Goal: Find specific page/section: Find specific page/section

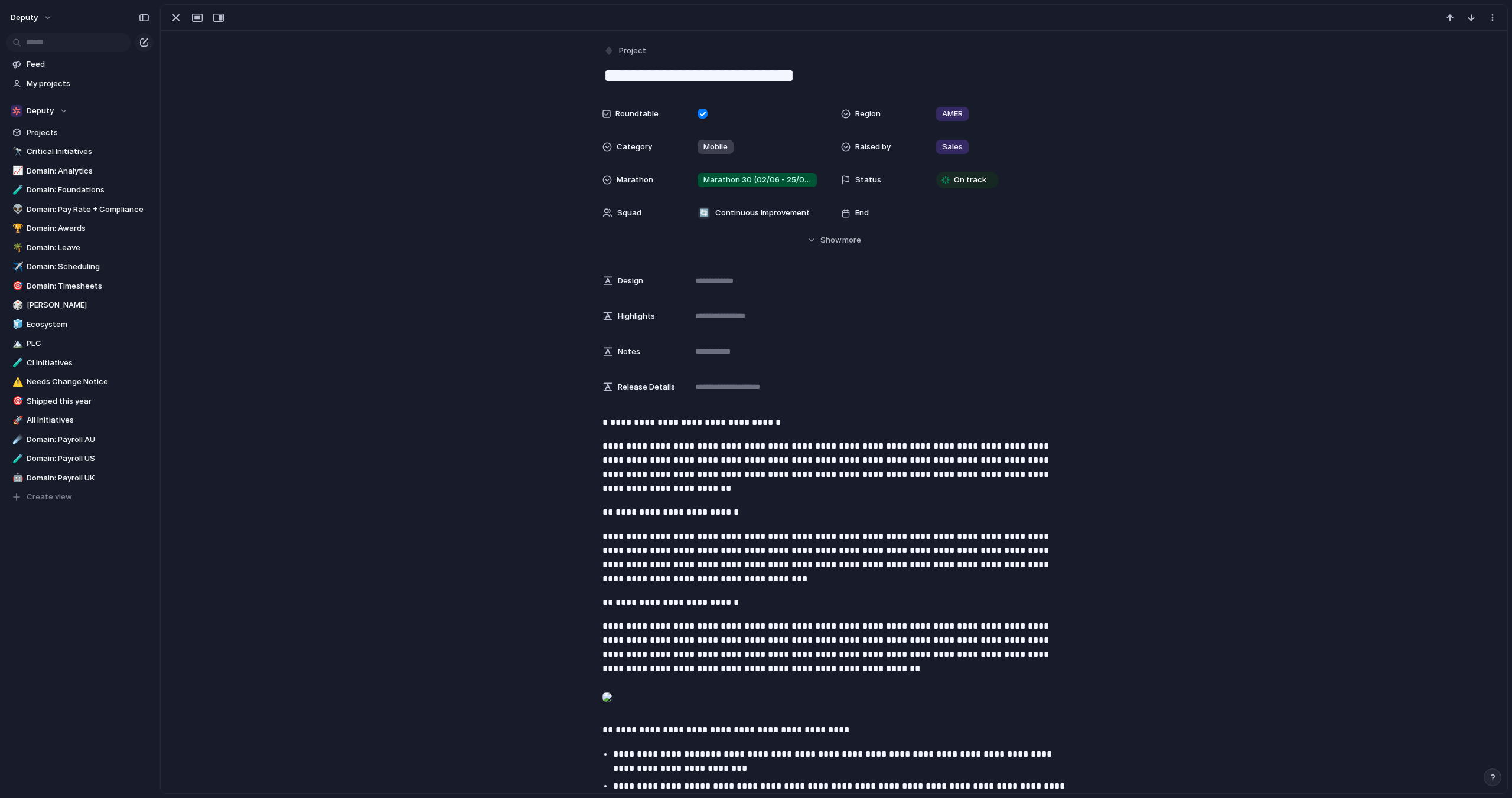
click at [1270, 218] on div "Roundtable Region AMER Category Mobile Raised by Sales Marathon Marathon 30 (02…" at bounding box center [834, 174] width 1318 height 144
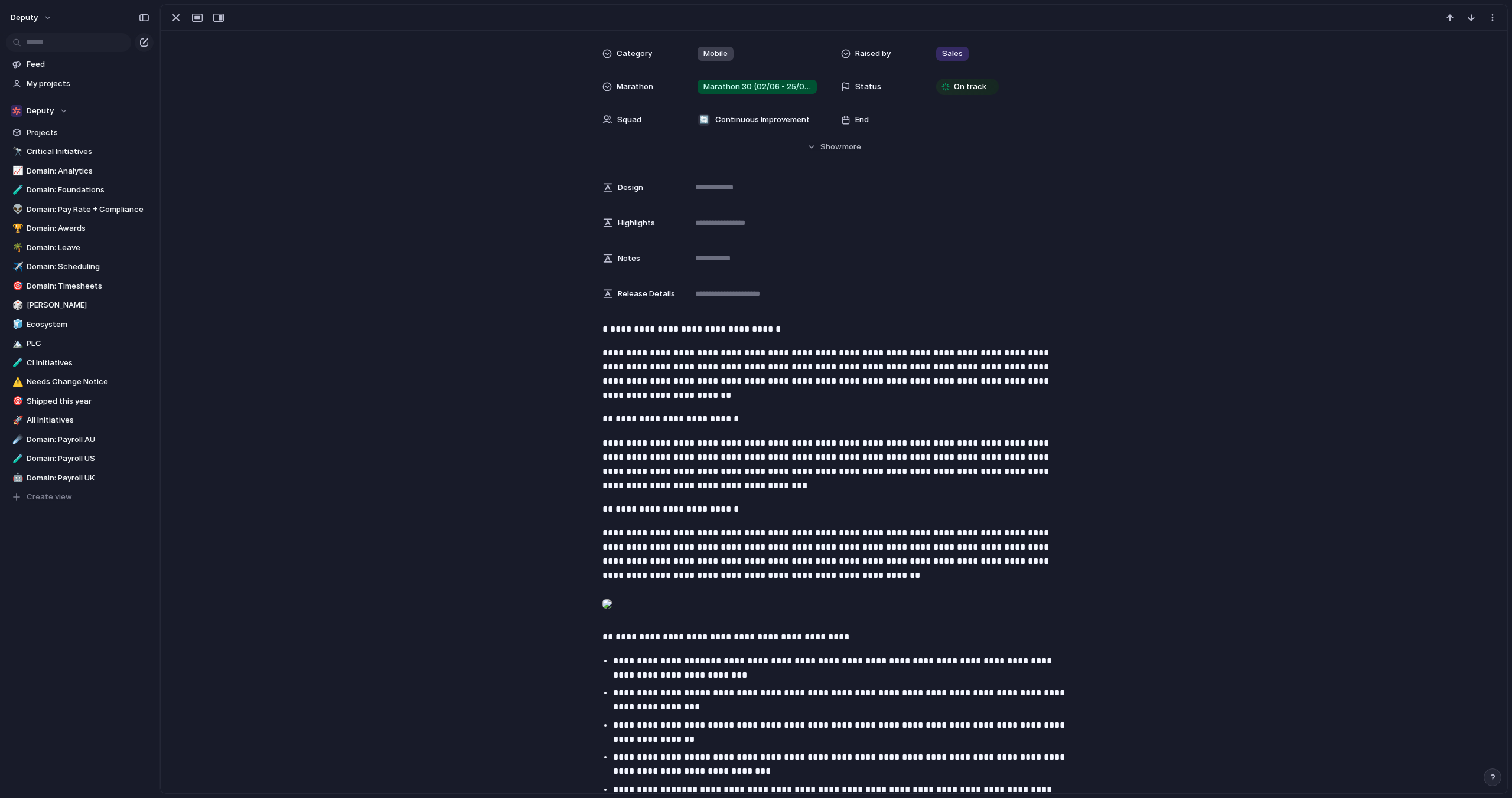
scroll to position [96, 0]
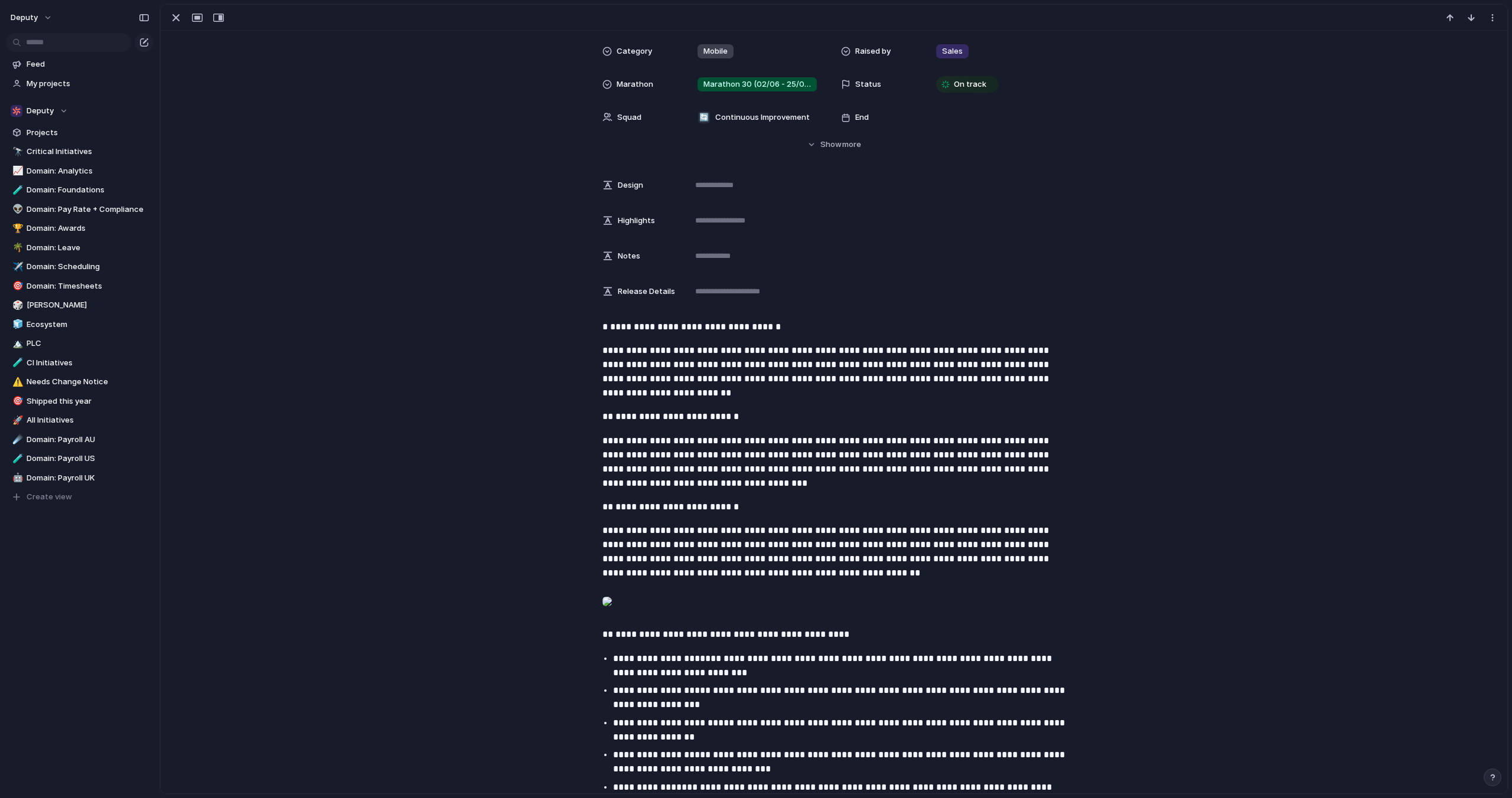
click at [612, 613] on div at bounding box center [607, 601] width 9 height 24
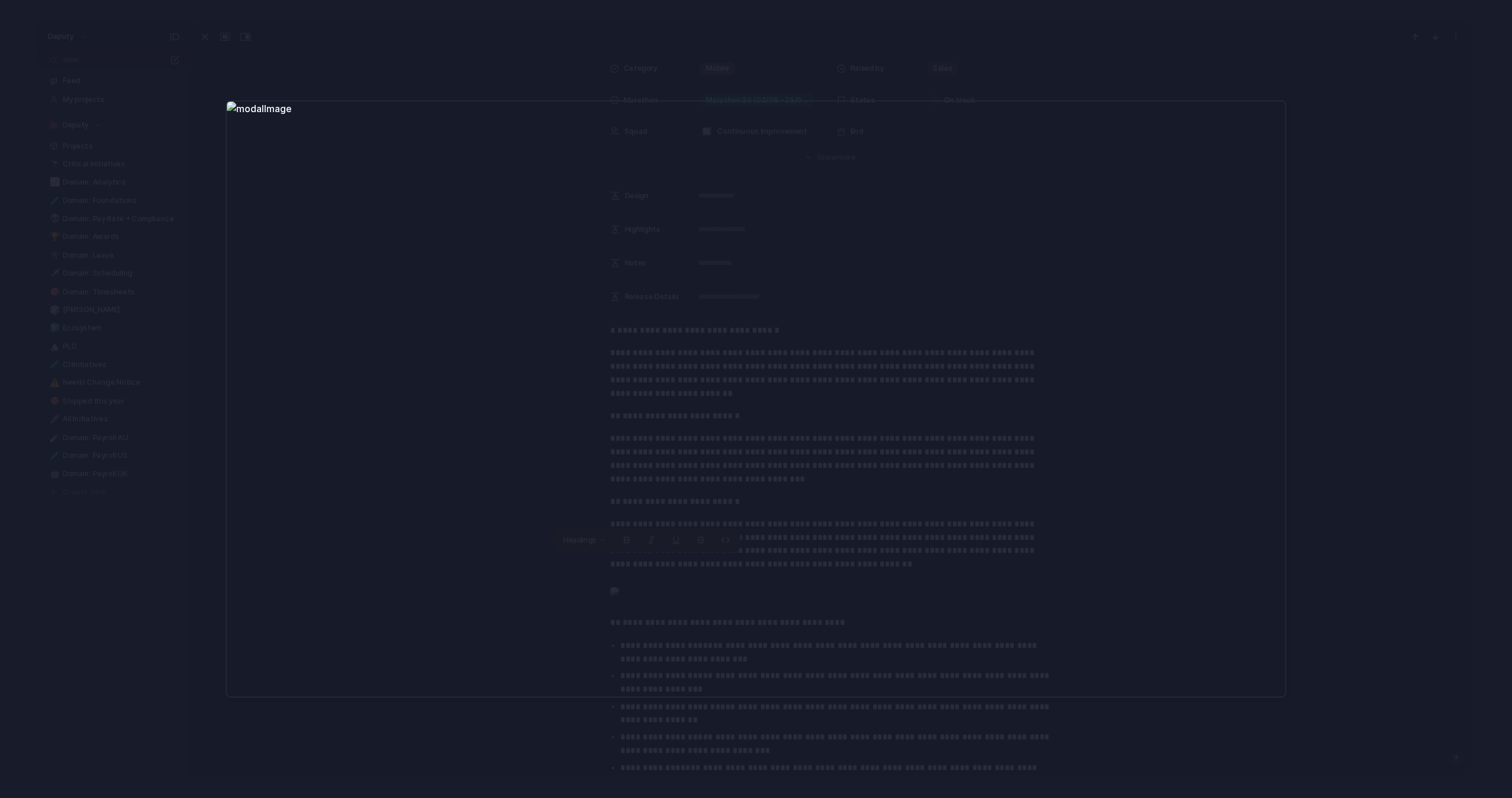
click at [1294, 380] on div at bounding box center [756, 399] width 1512 height 798
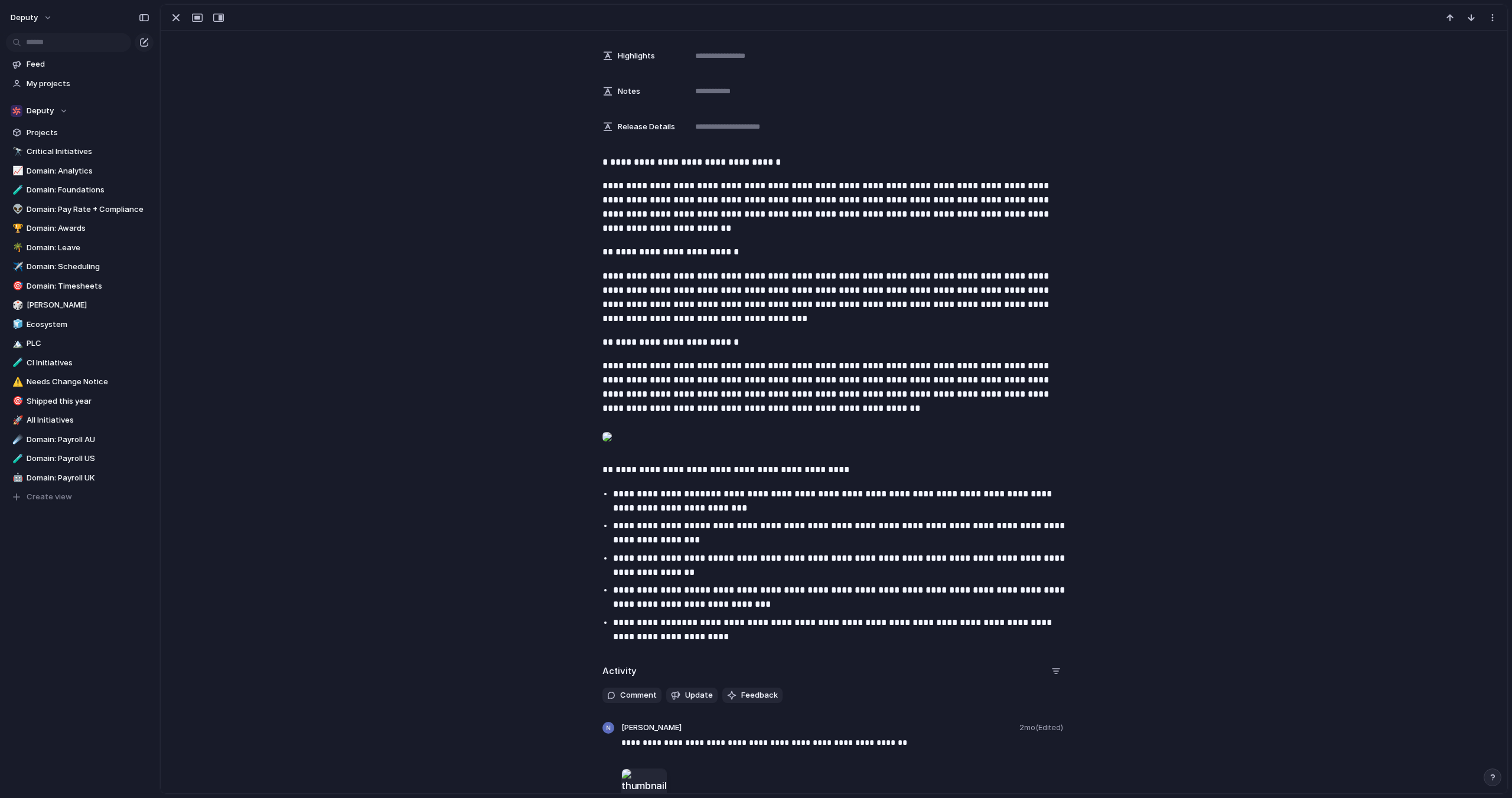
scroll to position [286, 0]
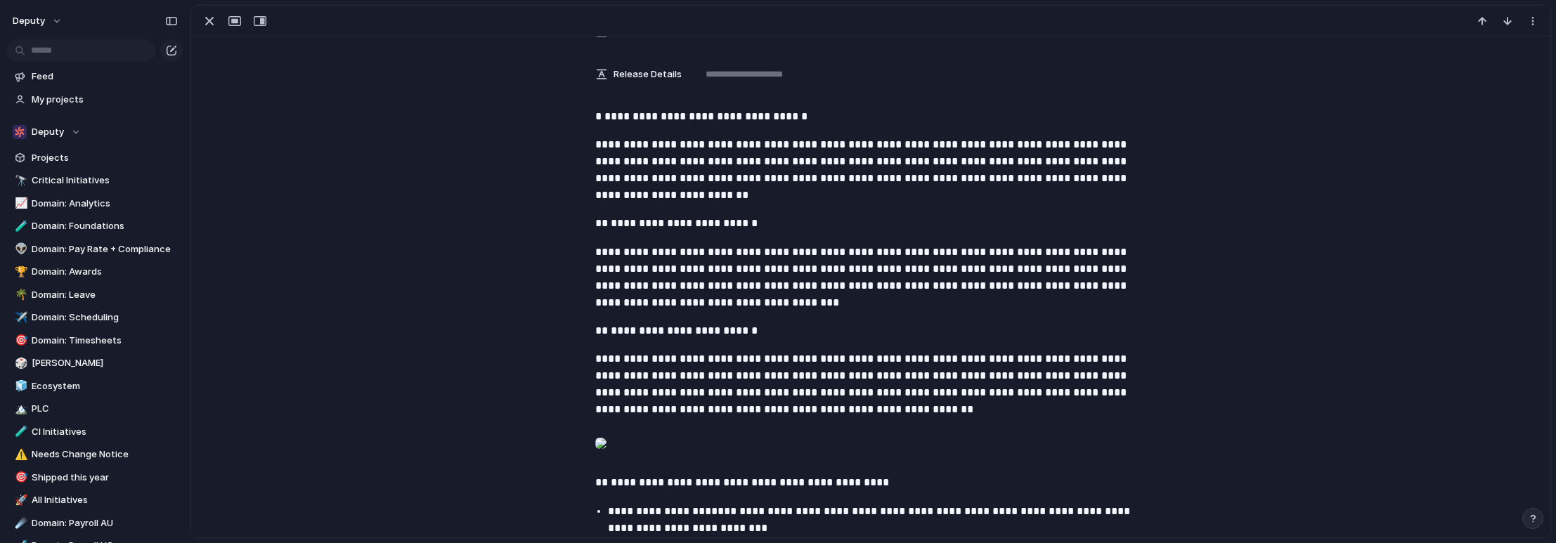
scroll to position [384, 0]
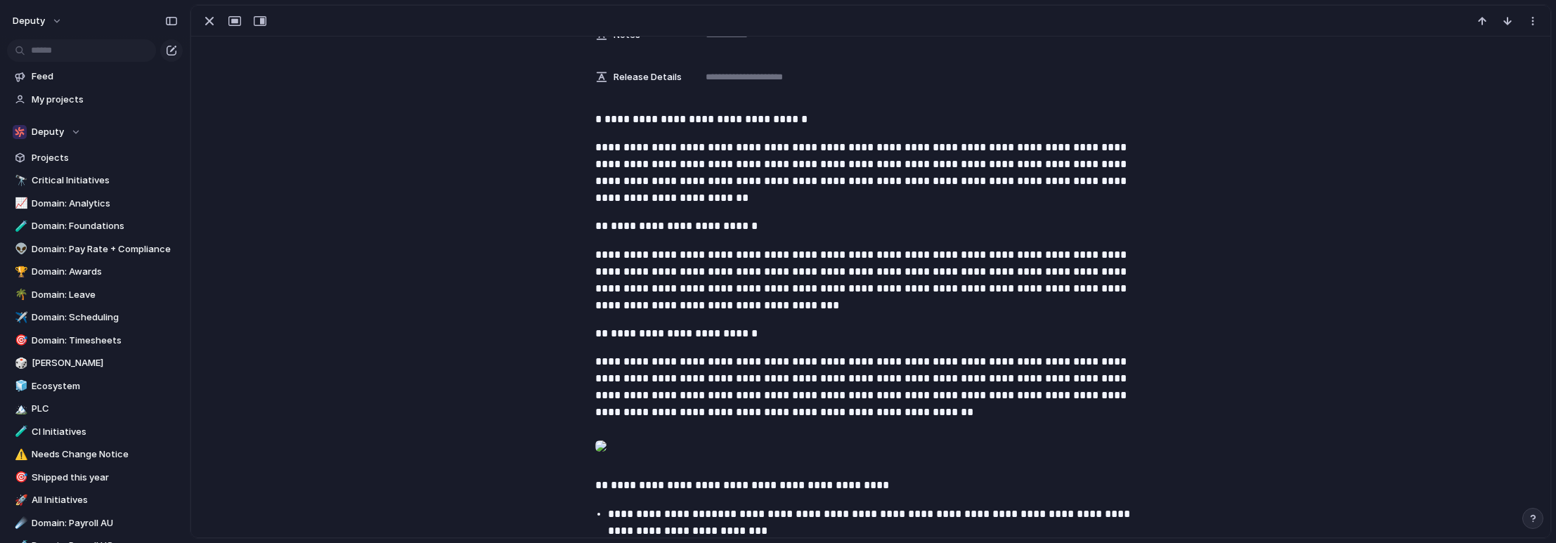
click at [606, 460] on div at bounding box center [600, 446] width 11 height 28
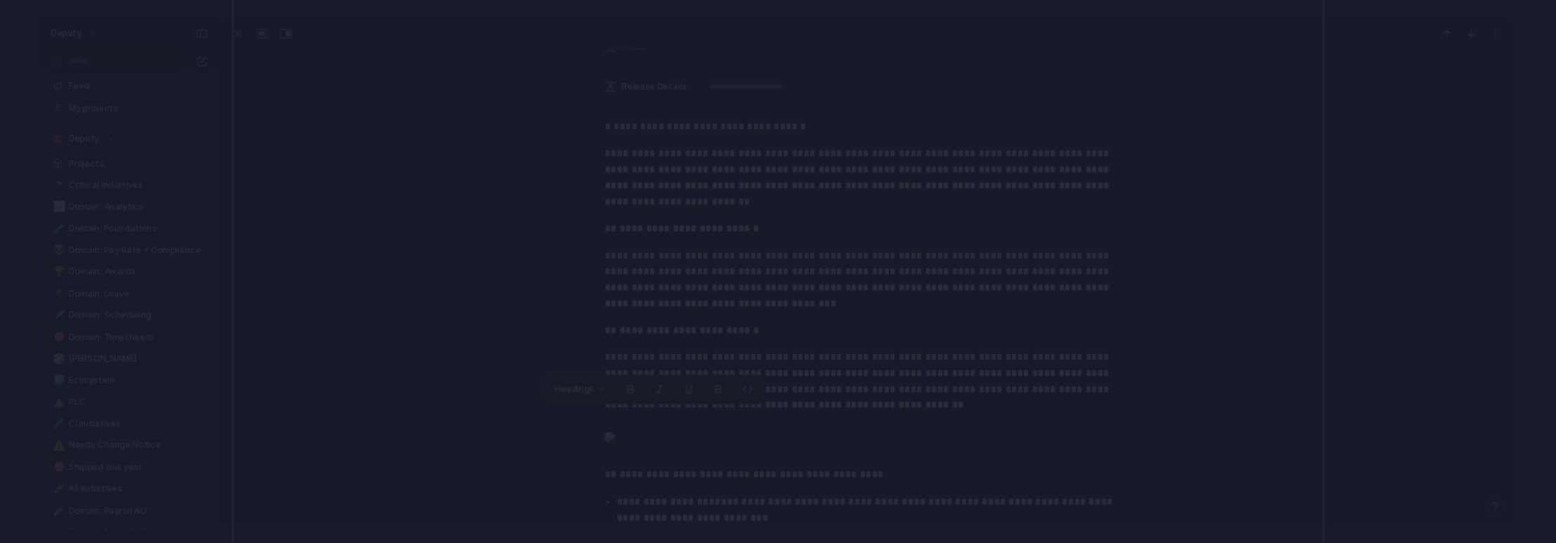
click at [1371, 150] on div at bounding box center [778, 271] width 1556 height 543
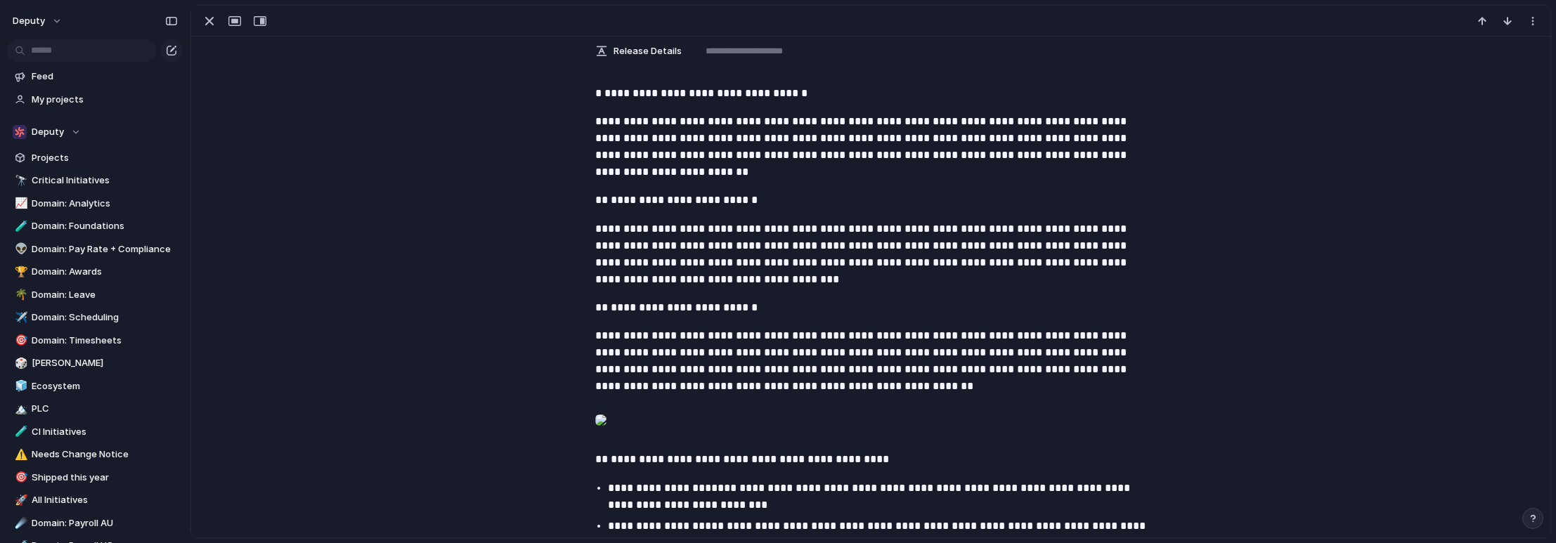
scroll to position [598, 0]
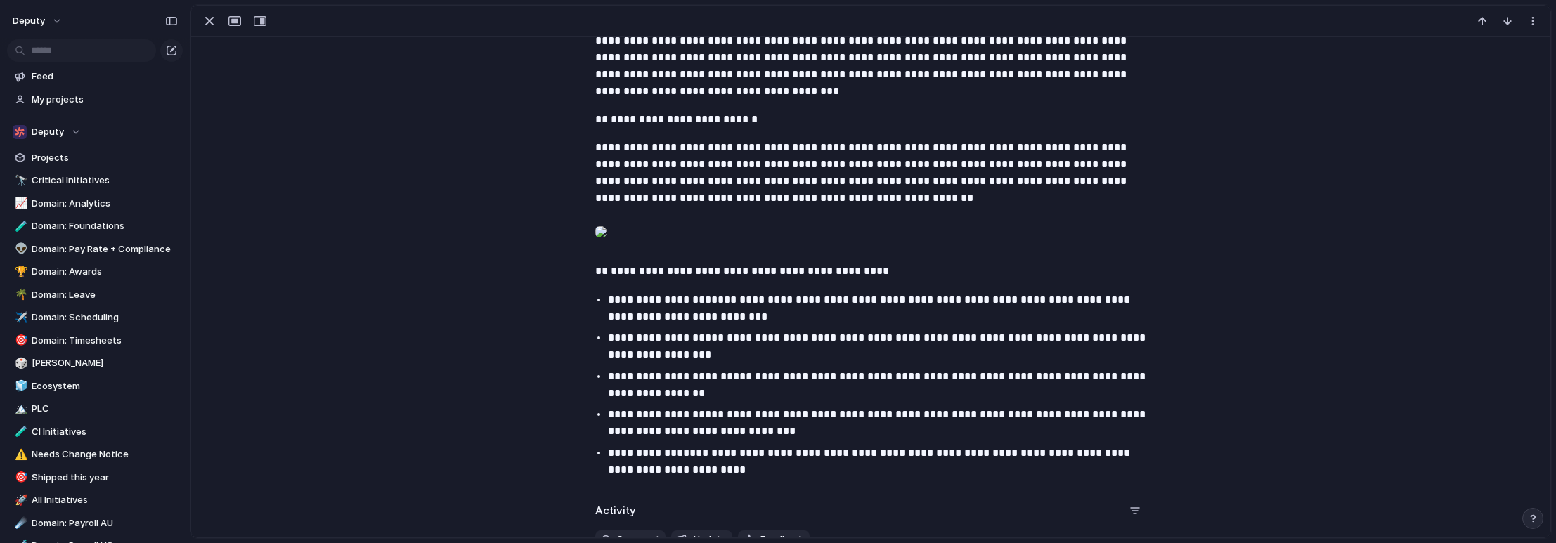
click at [606, 246] on div at bounding box center [600, 232] width 11 height 28
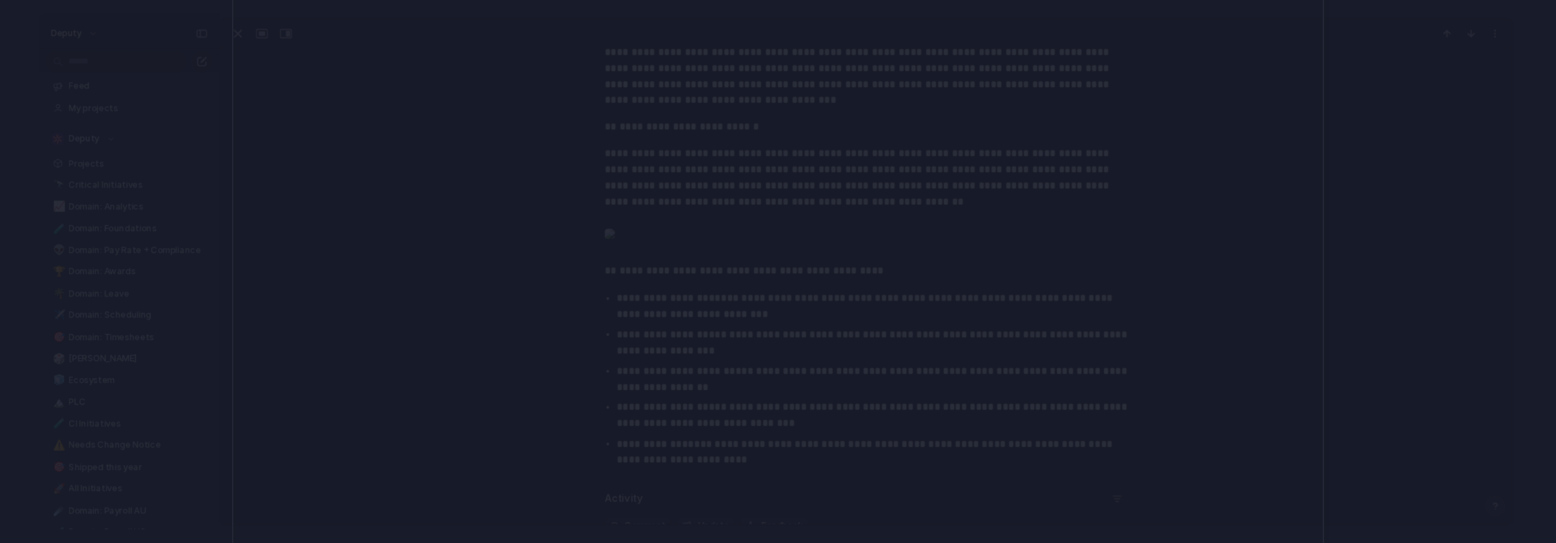
click at [1395, 185] on div at bounding box center [778, 271] width 1556 height 543
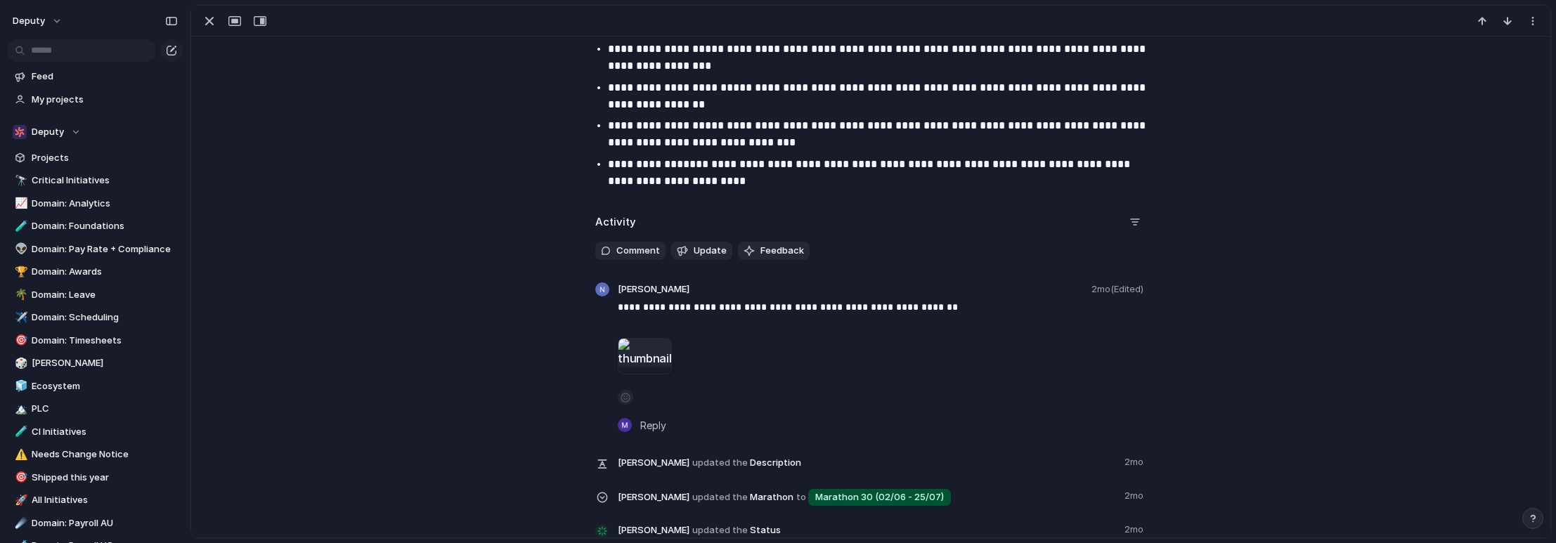
scroll to position [1011, 0]
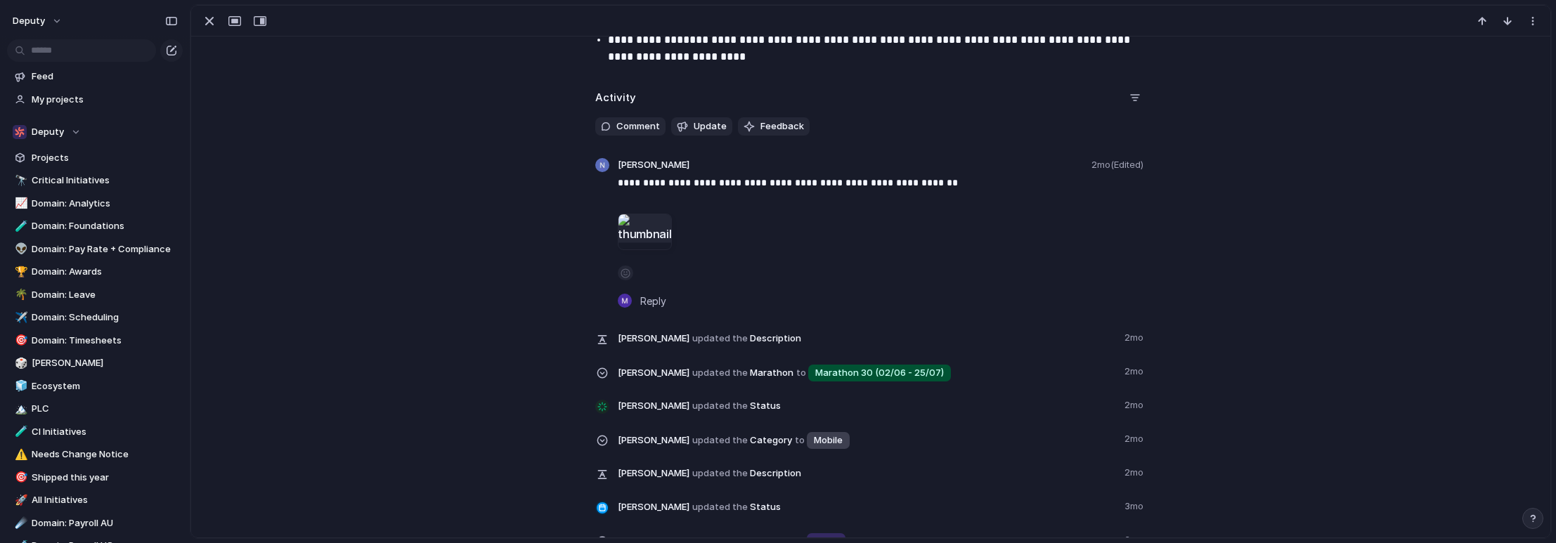
click at [646, 250] on div at bounding box center [645, 232] width 54 height 37
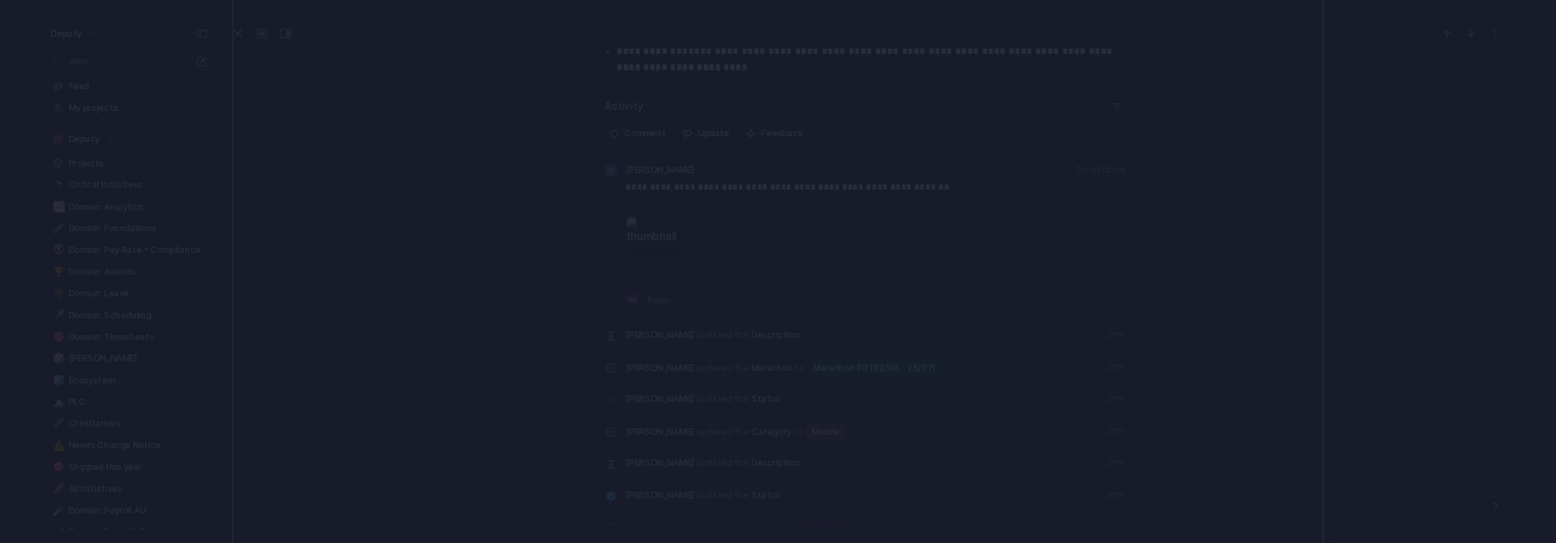
click at [1352, 223] on div at bounding box center [778, 271] width 1556 height 543
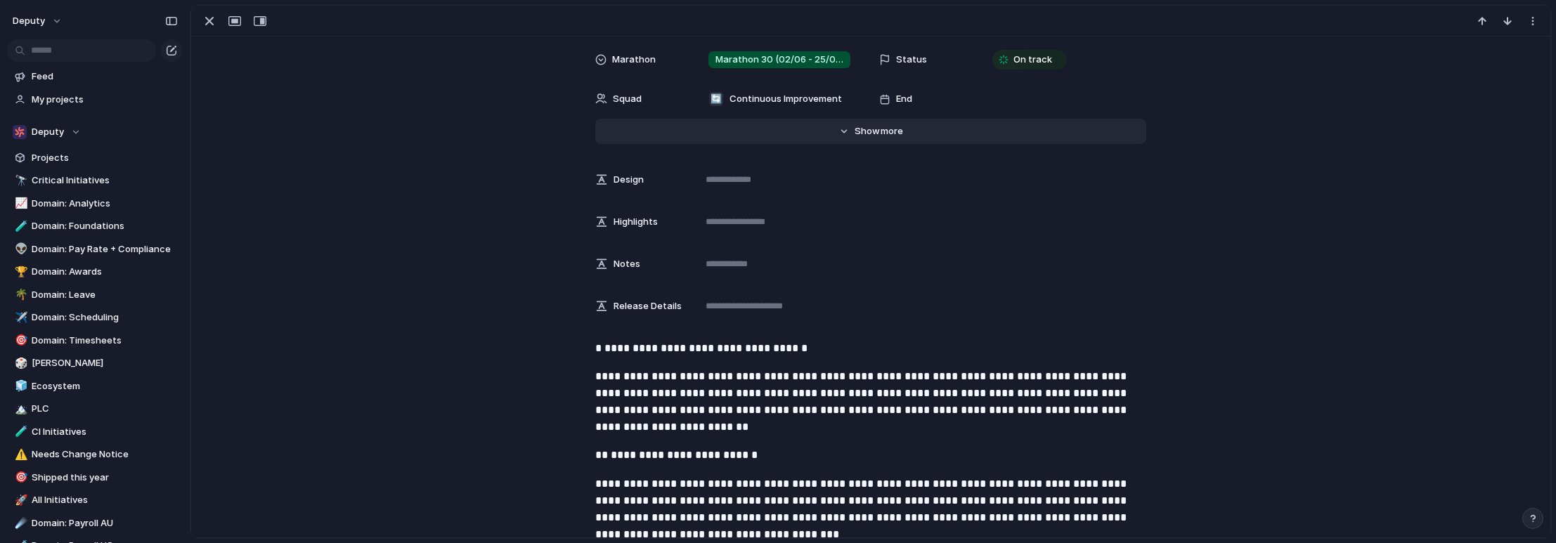
scroll to position [0, 0]
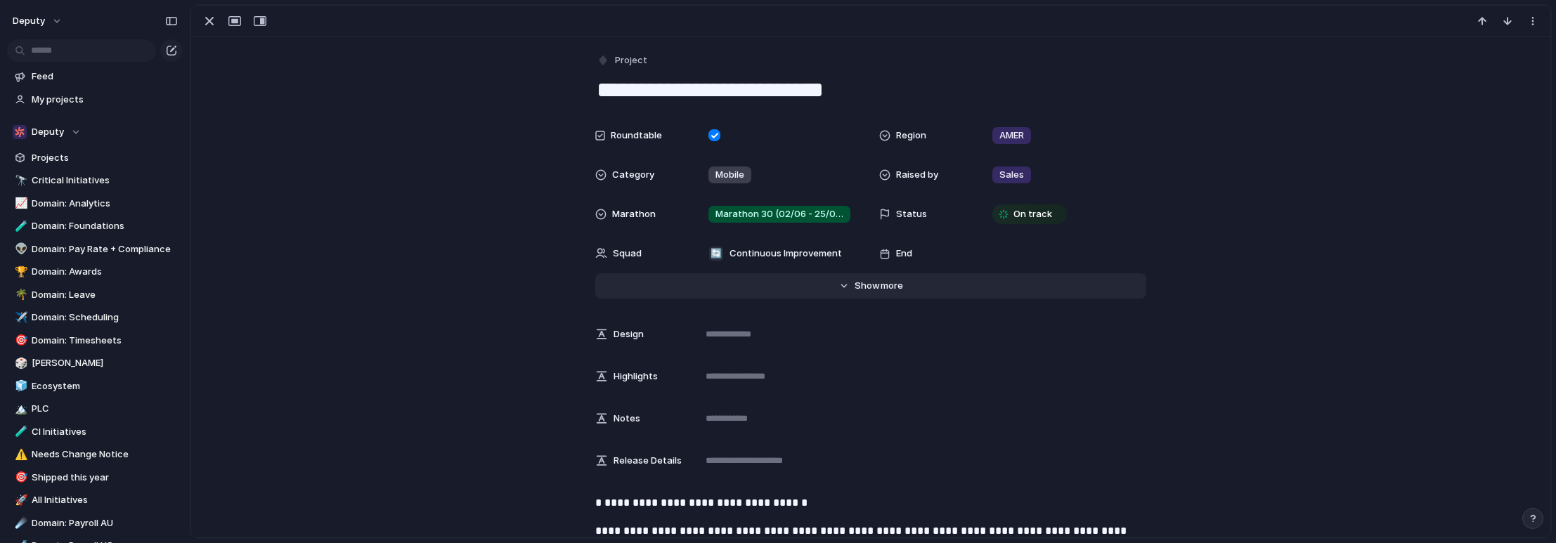
click at [871, 294] on button "Hide Show more" at bounding box center [870, 285] width 551 height 25
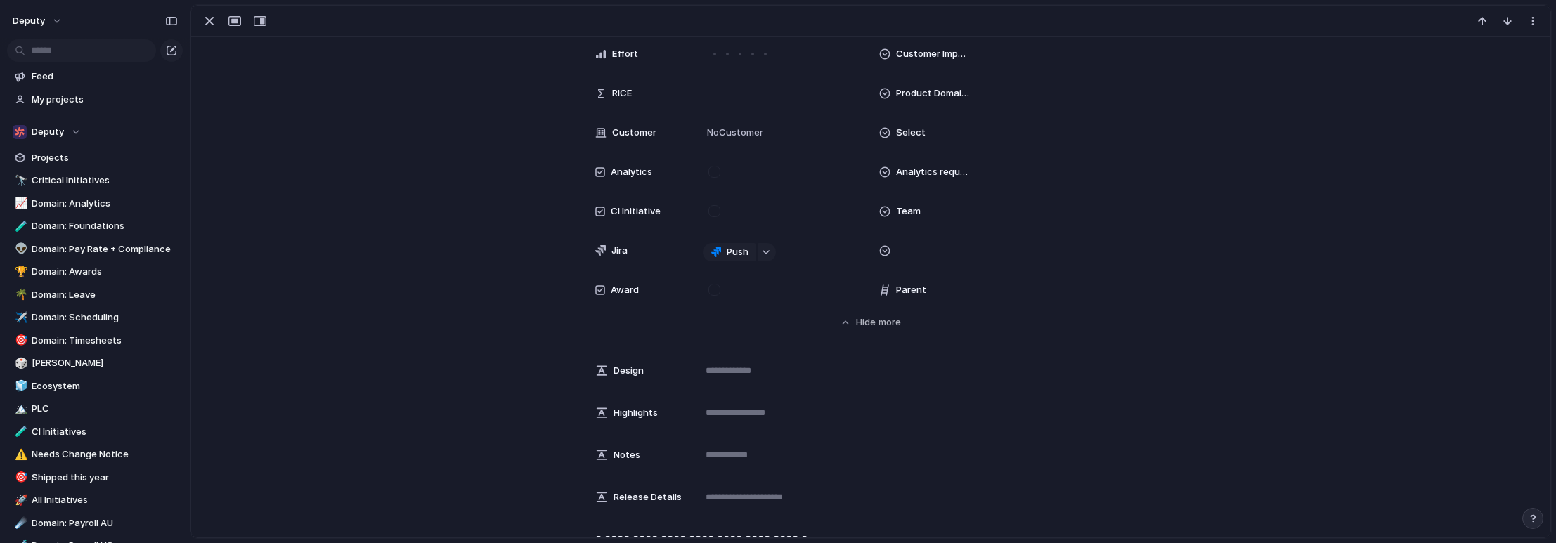
scroll to position [804, 0]
